Goal: Task Accomplishment & Management: Use online tool/utility

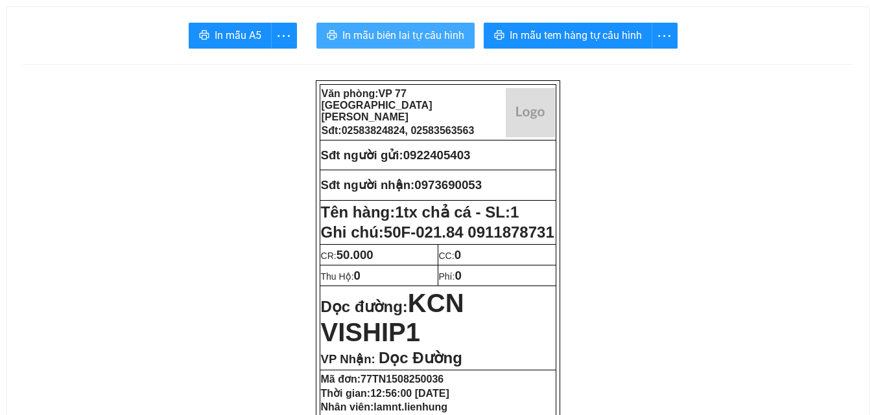
click at [386, 43] on span "In mẫu biên lai tự cấu hình" at bounding box center [403, 35] width 122 height 16
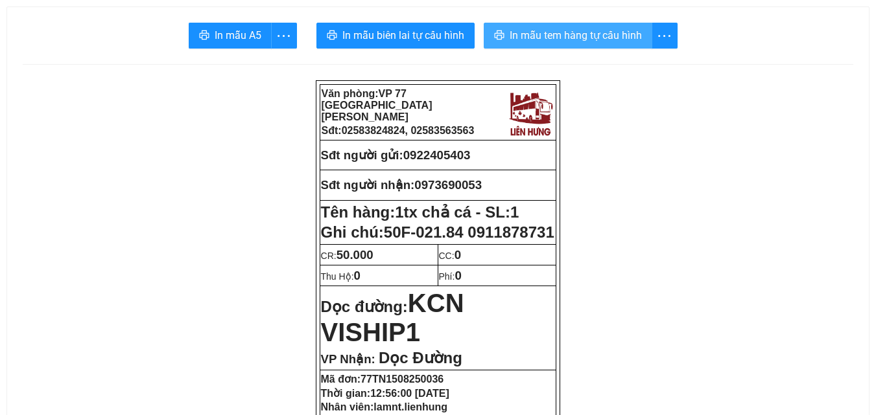
click at [522, 32] on span "In mẫu tem hàng tự cấu hình" at bounding box center [575, 35] width 132 height 16
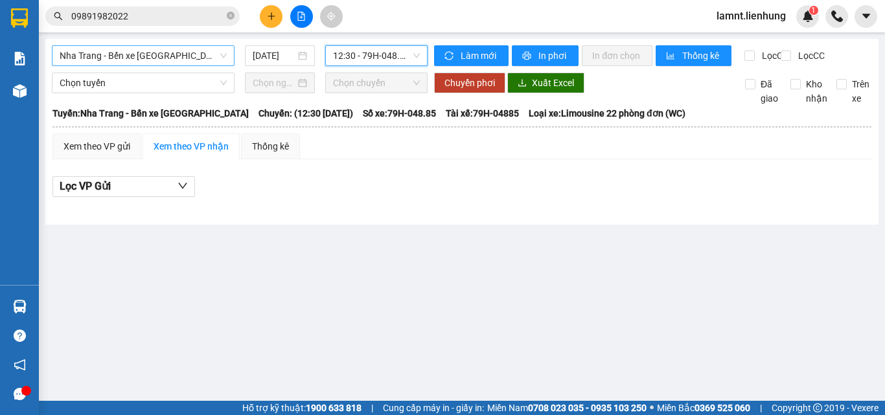
click at [191, 61] on span "Nha Trang - Bến xe [GEOGRAPHIC_DATA]" at bounding box center [143, 55] width 167 height 19
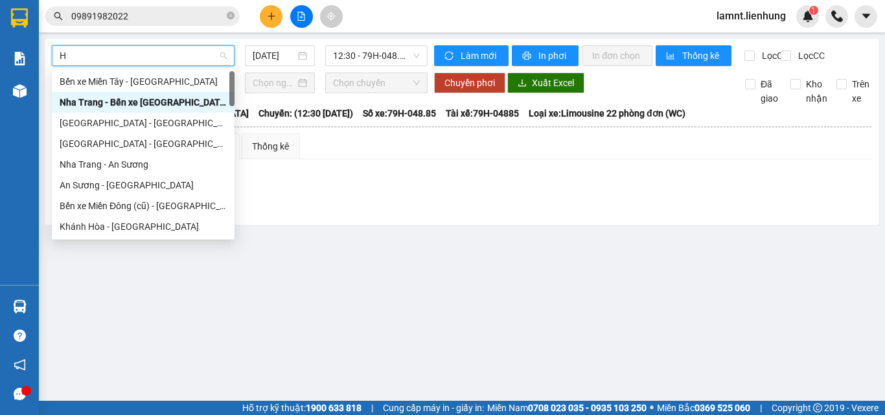
type input "HÀ"
click at [163, 139] on div "Nha Trang - Hà Tiên" at bounding box center [143, 144] width 167 height 14
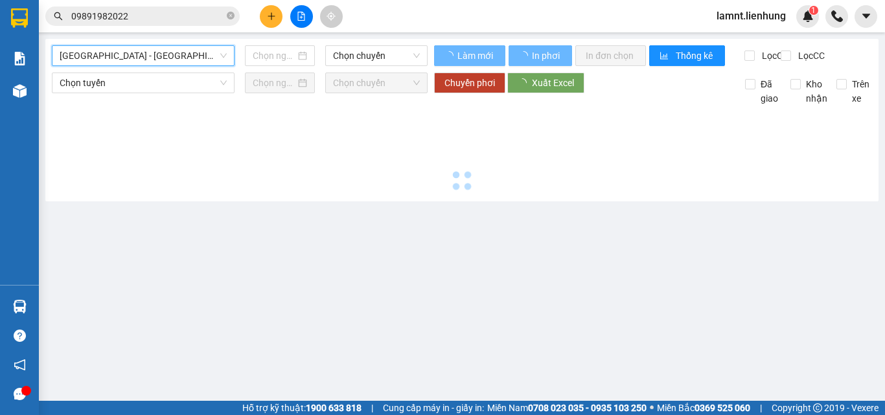
type input "15/08/2025"
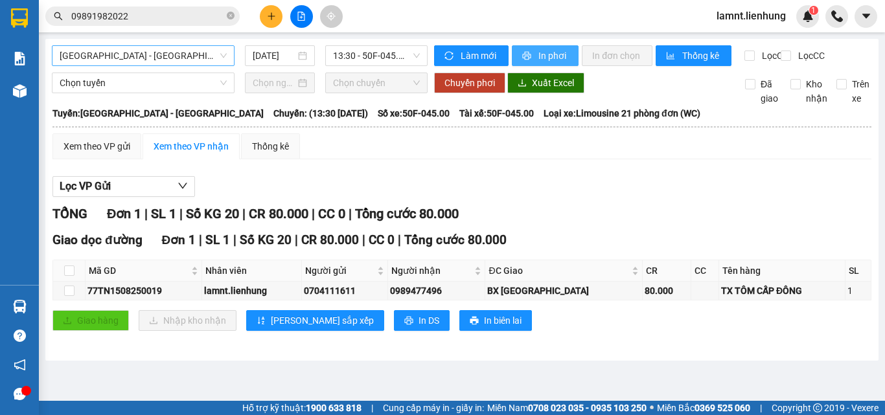
click at [522, 60] on icon "printer" at bounding box center [526, 55] width 9 height 9
click at [193, 65] on span "Nha Trang - Hà Tiên" at bounding box center [143, 55] width 167 height 19
click at [193, 60] on span "Nha Trang - Hà Tiên" at bounding box center [143, 55] width 167 height 19
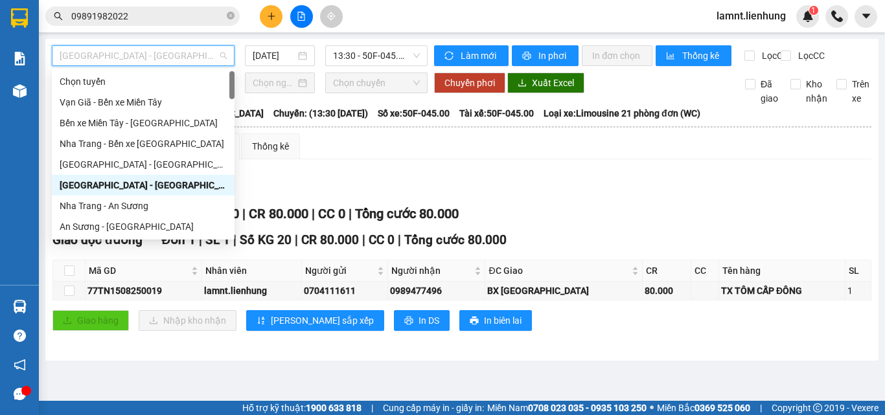
click at [193, 60] on span "Nha Trang - Hà Tiên" at bounding box center [143, 55] width 167 height 19
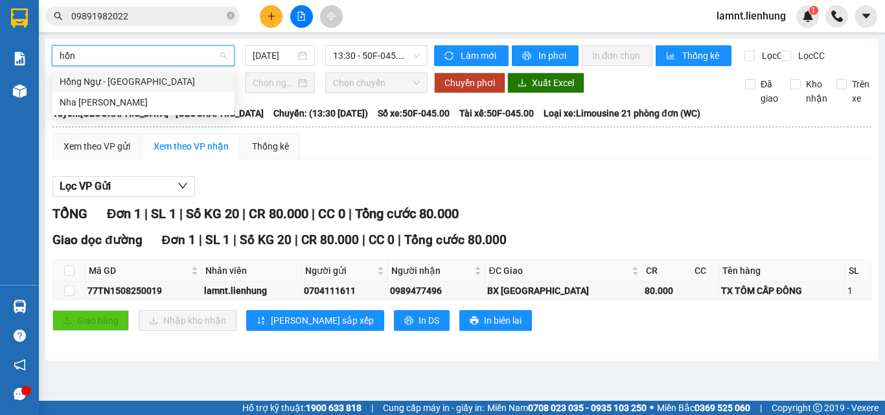
type input "hồng"
click at [119, 103] on div "Nha Trang - Hồng Ngự" at bounding box center [143, 102] width 167 height 14
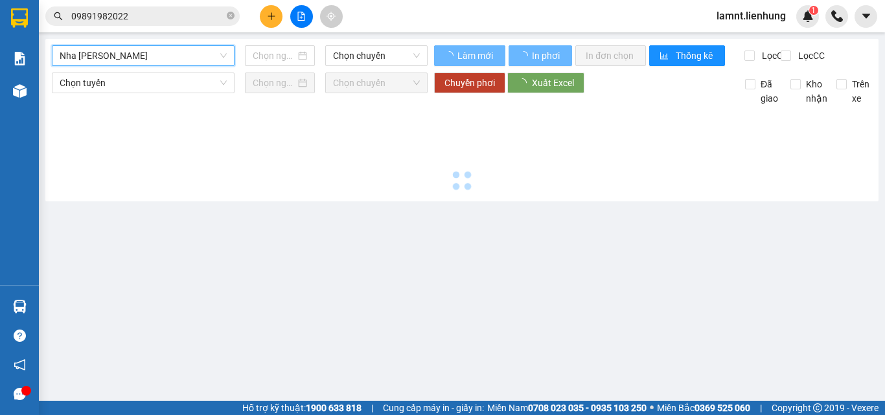
type input "15/08/2025"
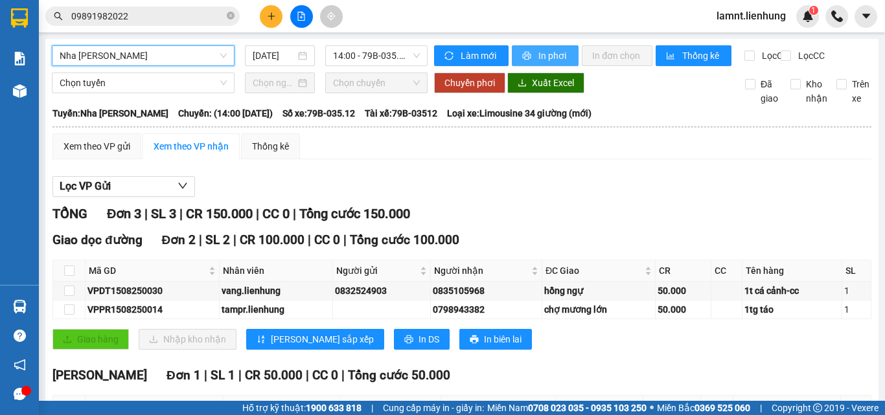
click at [539, 57] on span "In phơi" at bounding box center [554, 56] width 30 height 14
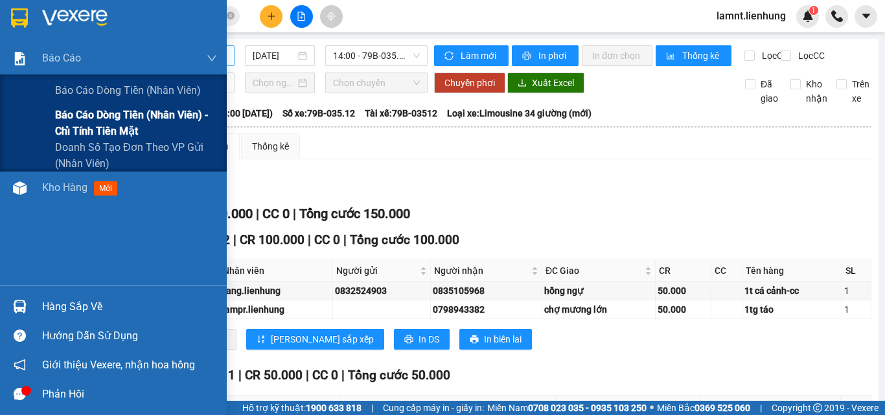
click at [158, 123] on span "Báo cáo dòng tiền (nhân viên) - chỉ tính tiền mặt" at bounding box center [136, 123] width 162 height 32
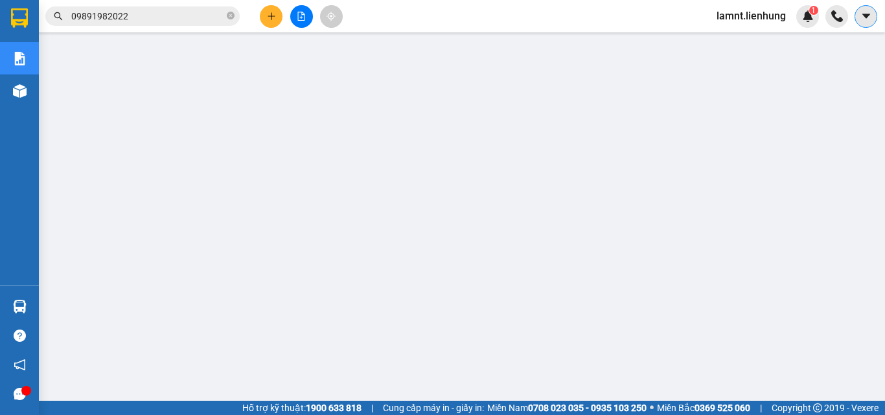
click at [859, 13] on button at bounding box center [866, 16] width 23 height 23
click at [757, 15] on span "lamnt.lienhung" at bounding box center [751, 16] width 90 height 16
click at [755, 35] on span "Đăng xuất" at bounding box center [758, 40] width 64 height 14
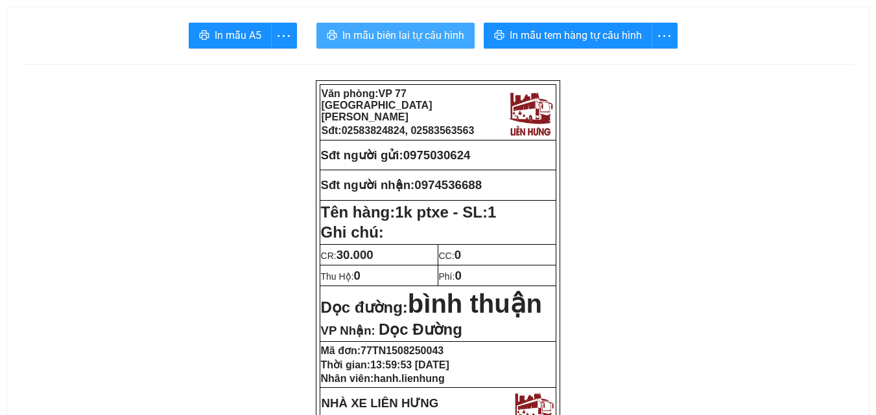
click at [386, 40] on span "In mẫu biên lai tự cấu hình" at bounding box center [403, 35] width 122 height 16
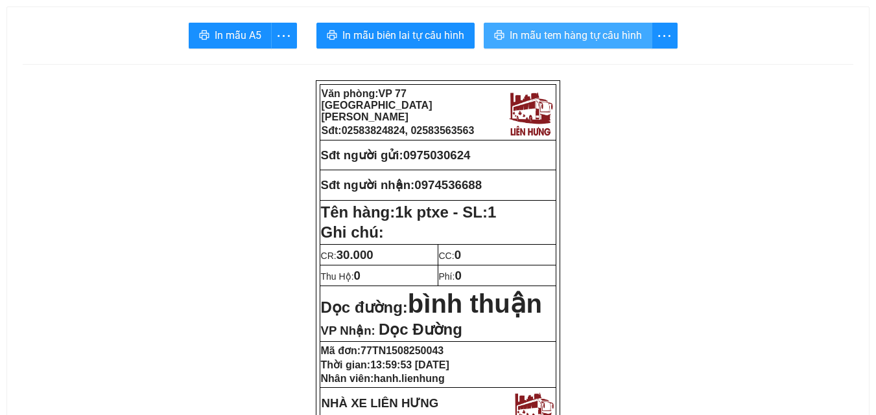
click at [613, 34] on span "In mẫu tem hàng tự cấu hình" at bounding box center [575, 35] width 132 height 16
